Goal: Transaction & Acquisition: Book appointment/travel/reservation

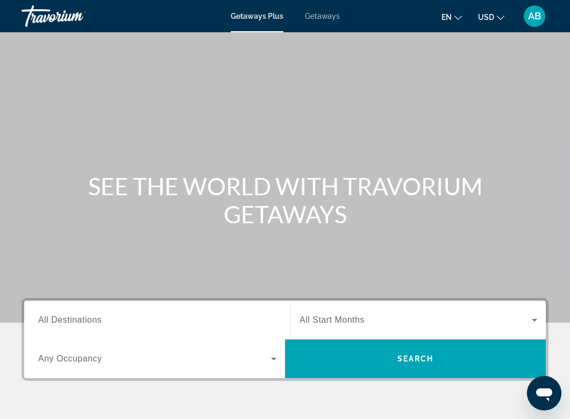
click at [393, 314] on span "Search widget" at bounding box center [415, 319] width 232 height 13
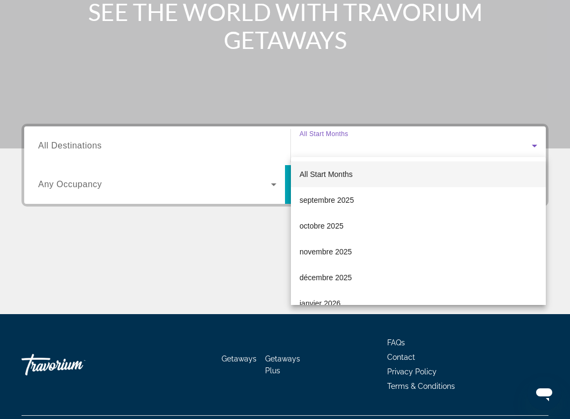
scroll to position [201, 0]
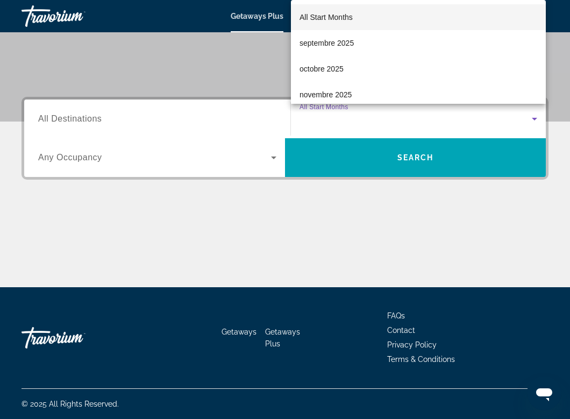
click at [376, 156] on div at bounding box center [285, 209] width 570 height 419
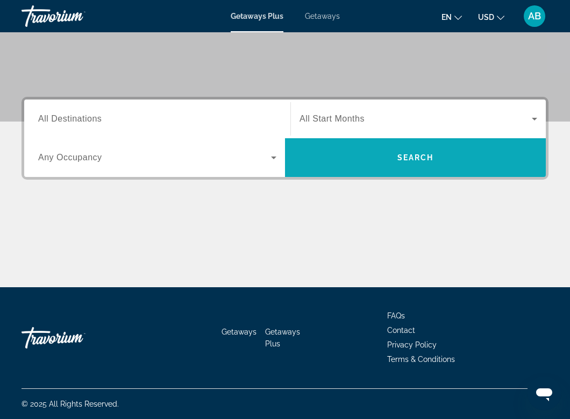
click at [385, 162] on span "Search widget" at bounding box center [415, 158] width 261 height 26
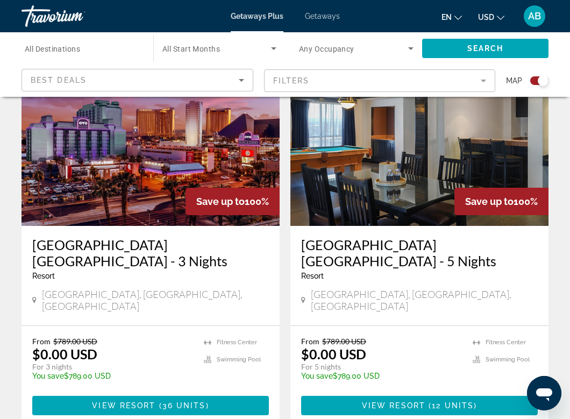
scroll to position [407, 0]
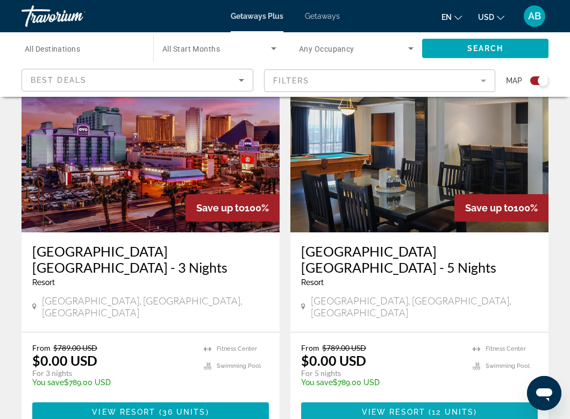
click at [382, 407] on span "View Resort" at bounding box center [393, 411] width 63 height 9
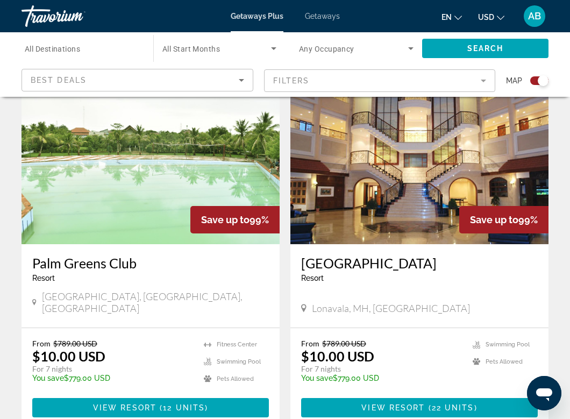
scroll to position [2292, 0]
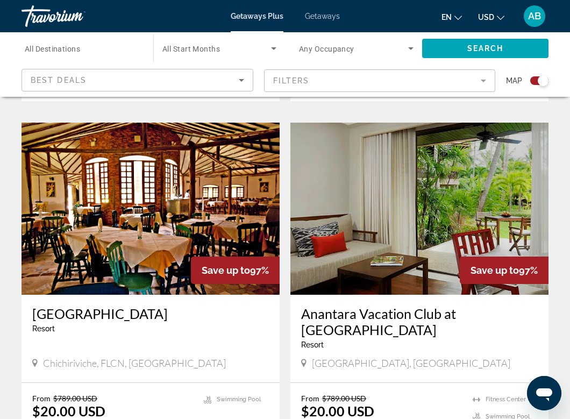
scroll to position [829, 0]
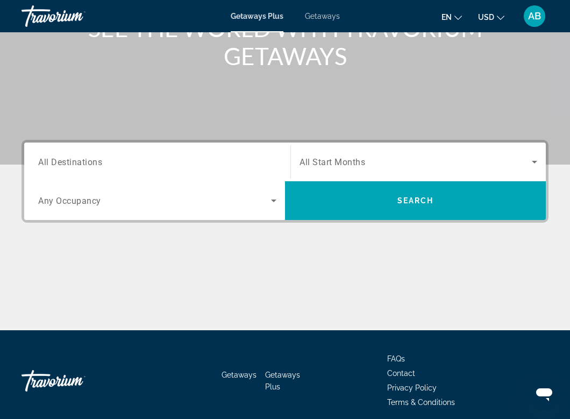
scroll to position [159, 0]
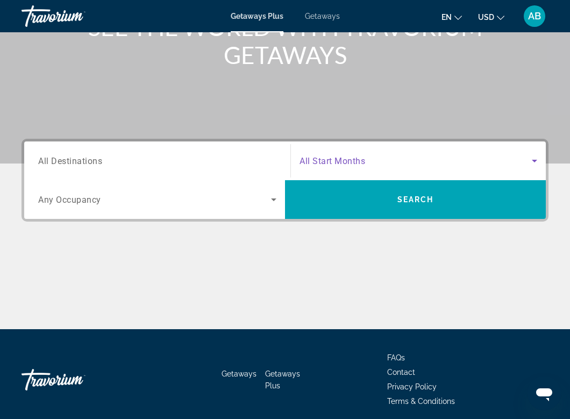
click at [438, 162] on span "Search widget" at bounding box center [415, 160] width 232 height 13
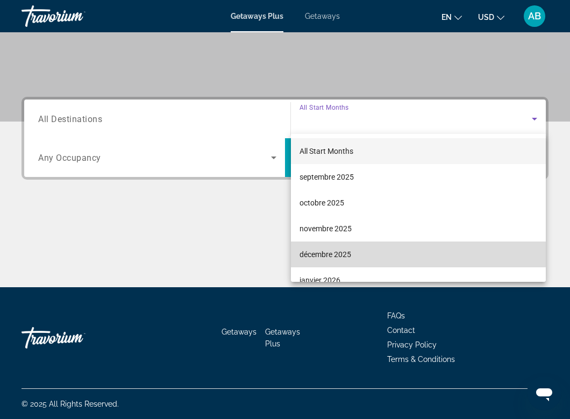
click at [349, 252] on span "décembre 2025" at bounding box center [325, 254] width 52 height 13
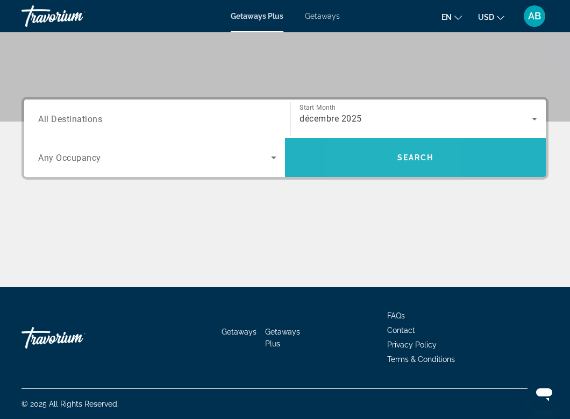
click at [368, 156] on span "Search widget" at bounding box center [415, 158] width 261 height 26
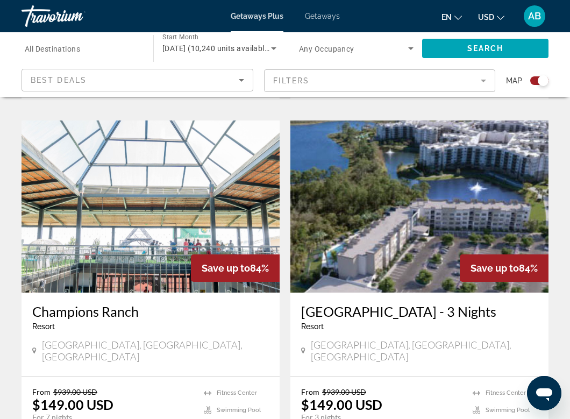
scroll to position [729, 0]
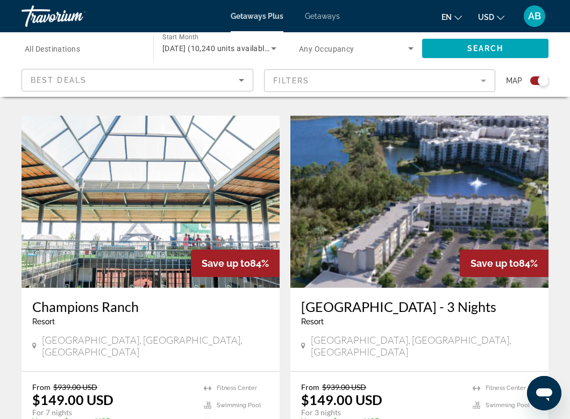
click at [321, 17] on span "Getaways" at bounding box center [322, 16] width 35 height 9
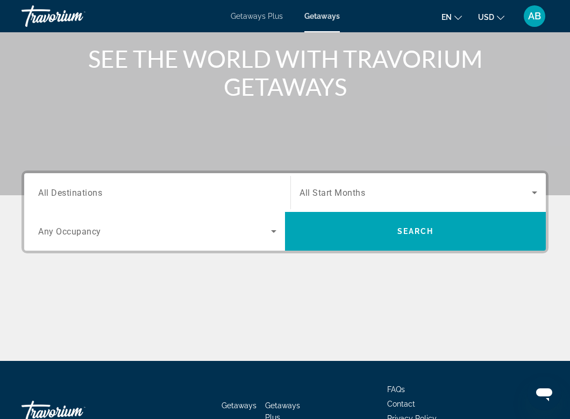
scroll to position [134, 0]
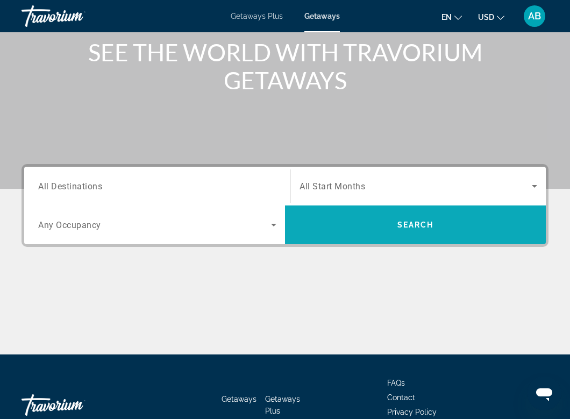
click at [392, 233] on span "Search widget" at bounding box center [415, 225] width 261 height 26
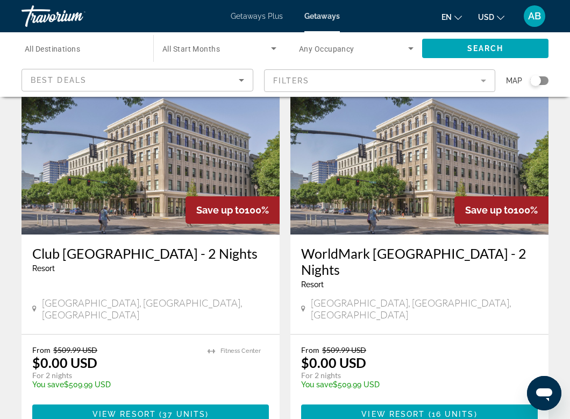
scroll to position [2019, 0]
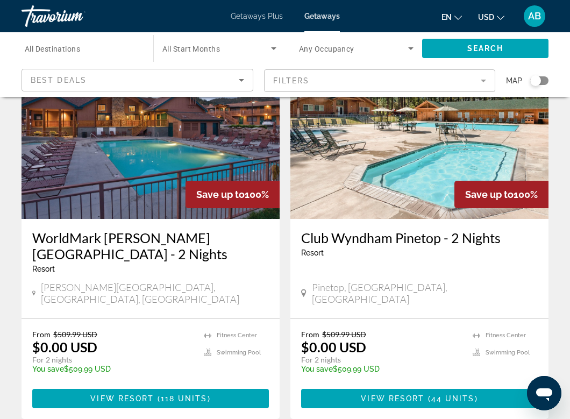
scroll to position [2023, 0]
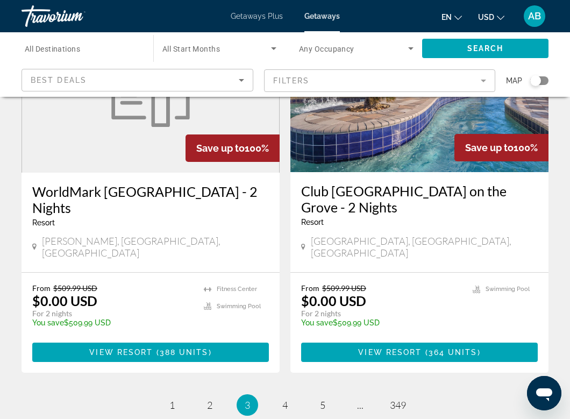
scroll to position [2063, 0]
click at [290, 396] on link "page 4" at bounding box center [285, 405] width 19 height 19
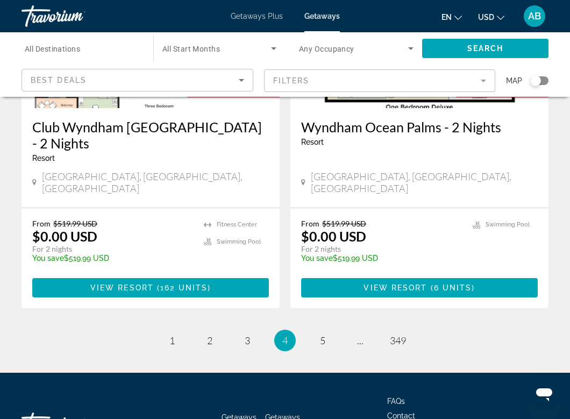
scroll to position [2166, 0]
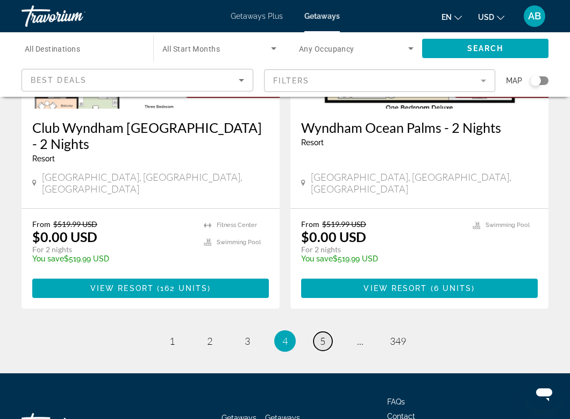
click at [320, 335] on span "5" at bounding box center [322, 341] width 5 height 12
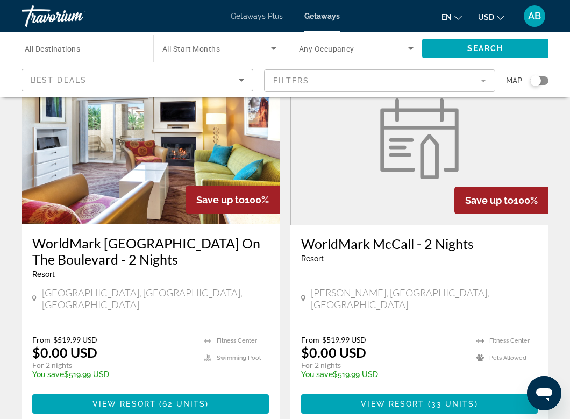
scroll to position [2004, 0]
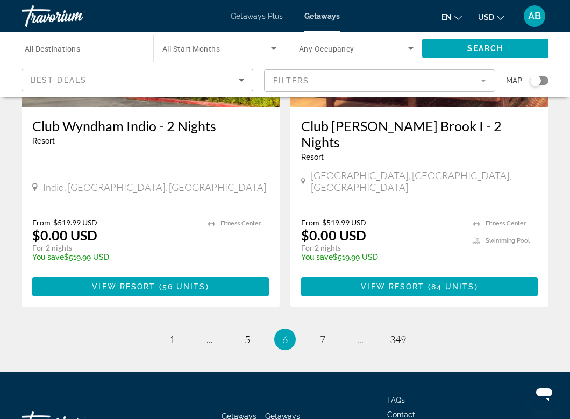
scroll to position [2150, 0]
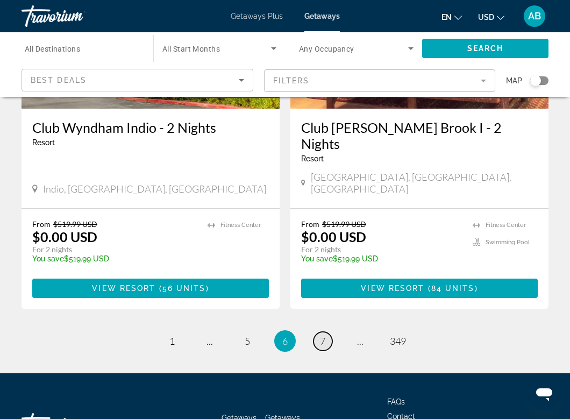
click at [321, 335] on span "7" at bounding box center [322, 341] width 5 height 12
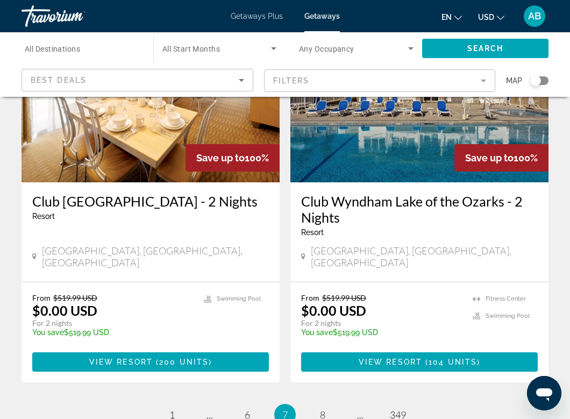
scroll to position [2078, 0]
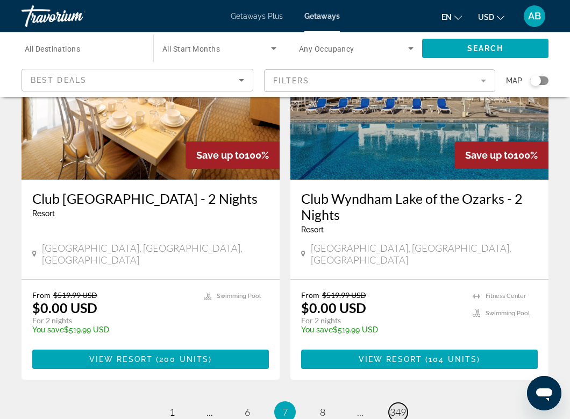
click at [396, 406] on span "349" at bounding box center [398, 412] width 16 height 12
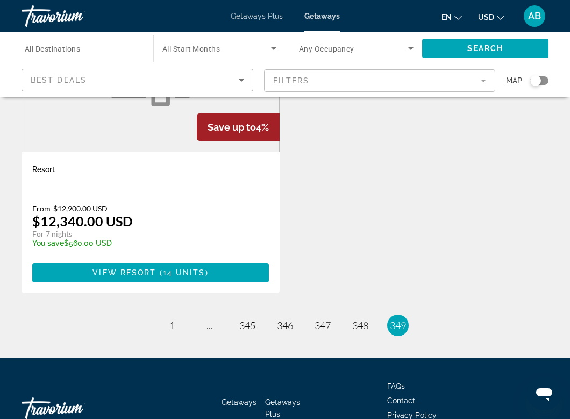
scroll to position [1323, 0]
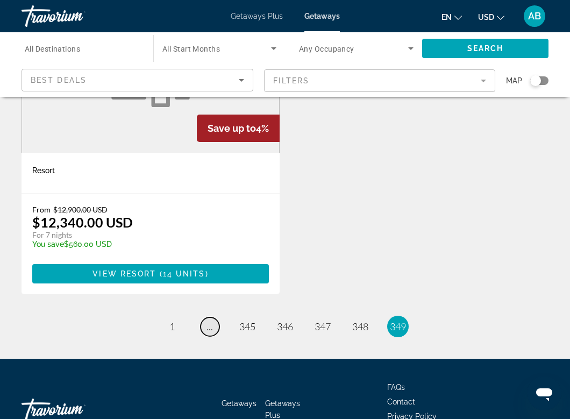
click at [203, 317] on link "page ..." at bounding box center [210, 326] width 19 height 19
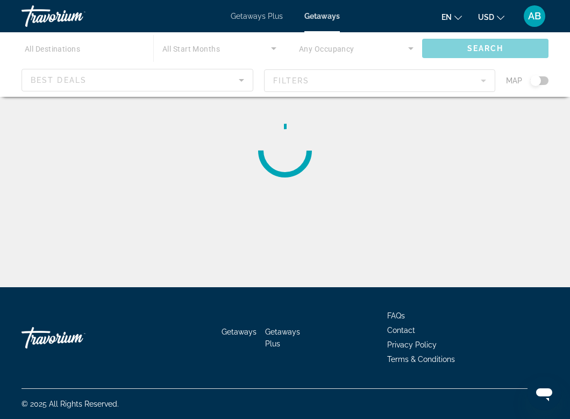
click at [203, 259] on div "Destination All Destinations Start Month All Start Months Occupancy Any Occupan…" at bounding box center [285, 251] width 570 height 287
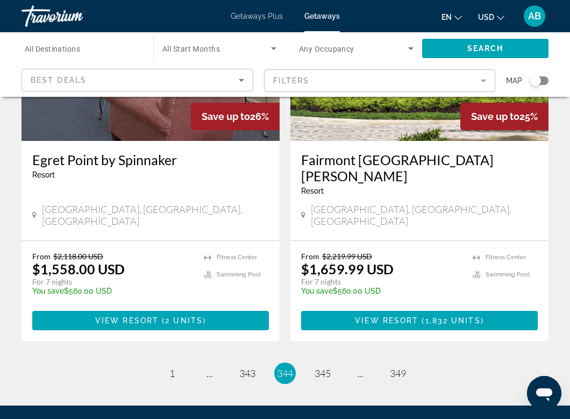
scroll to position [2133, 0]
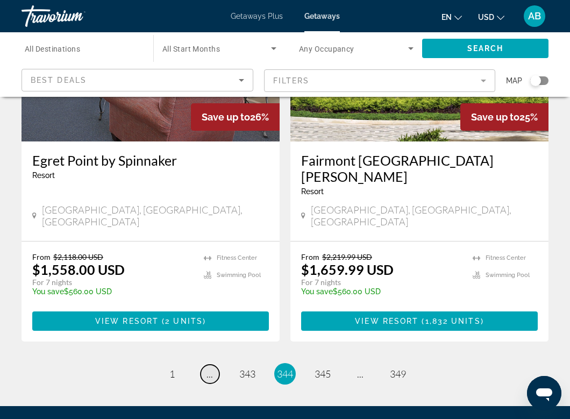
click at [211, 368] on span "..." at bounding box center [209, 374] width 6 height 12
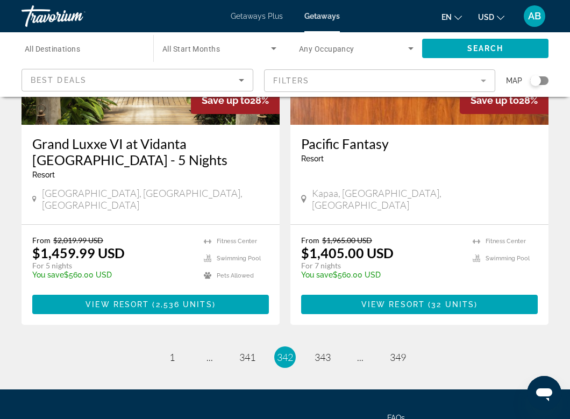
scroll to position [2133, 0]
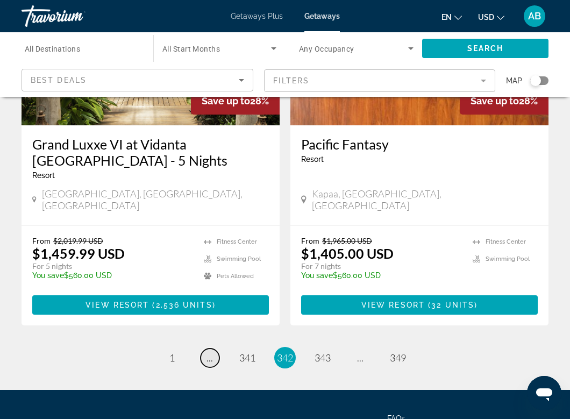
click at [206, 348] on link "page ..." at bounding box center [210, 357] width 19 height 19
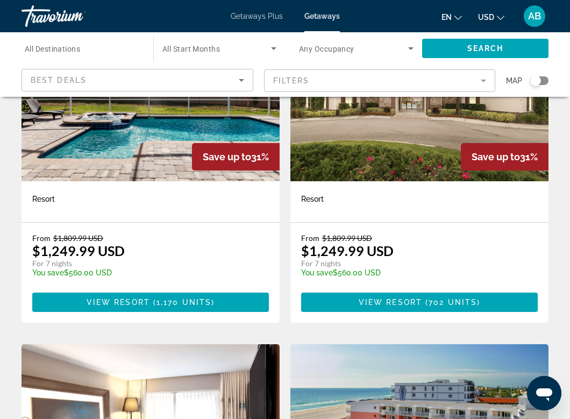
scroll to position [523, 0]
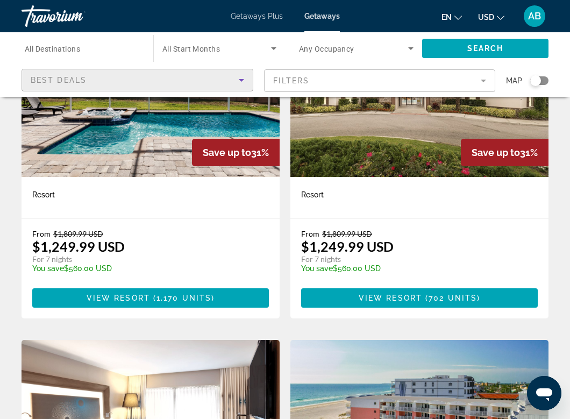
click at [233, 80] on div "Best Deals" at bounding box center [135, 80] width 208 height 13
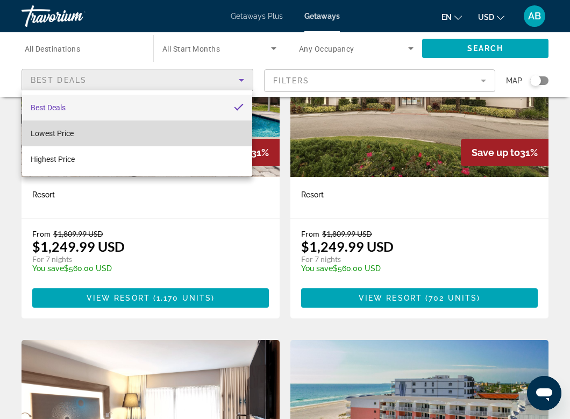
click at [174, 135] on mat-option "Lowest Price" at bounding box center [137, 133] width 230 height 26
